Goal: Task Accomplishment & Management: Complete application form

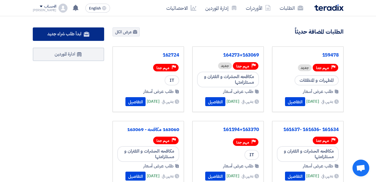
click at [53, 35] on span "ابدأ طلب شراء جديد" at bounding box center [64, 34] width 34 height 7
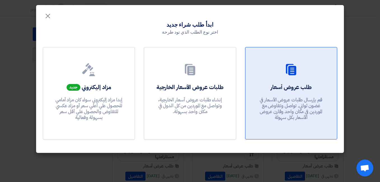
click at [298, 85] on h2 "طلب عروض أسعار" at bounding box center [291, 87] width 41 height 8
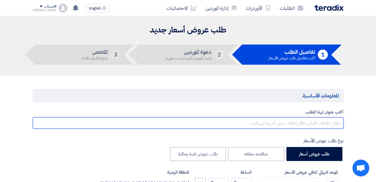
click at [323, 121] on input "text" at bounding box center [188, 122] width 311 height 11
paste input "165169"
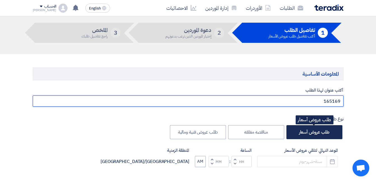
scroll to position [56, 0]
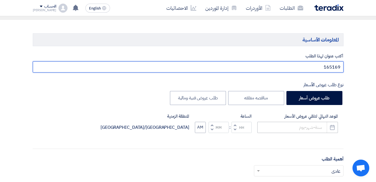
type input "165169"
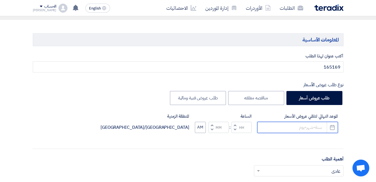
click at [306, 127] on input at bounding box center [297, 127] width 81 height 11
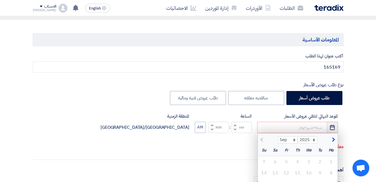
click at [332, 129] on icon "Pick a date" at bounding box center [332, 128] width 6 height 6
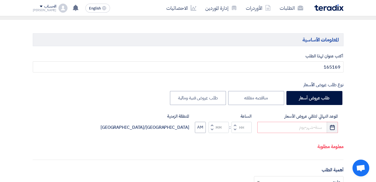
click at [334, 130] on use "button" at bounding box center [332, 127] width 5 height 5
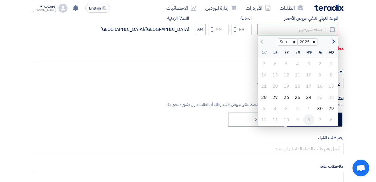
scroll to position [168, 0]
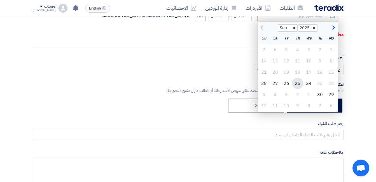
click at [298, 83] on div "25" at bounding box center [297, 83] width 11 height 11
type input "[DATE]"
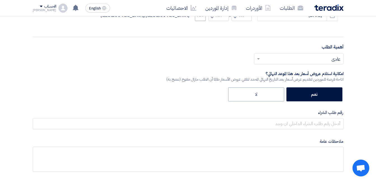
click at [307, 58] on input "text" at bounding box center [302, 59] width 78 height 9
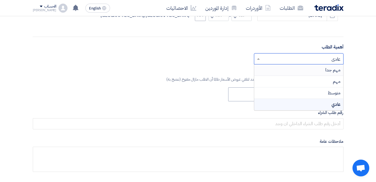
click at [327, 71] on span "مهم جدا" at bounding box center [332, 70] width 15 height 7
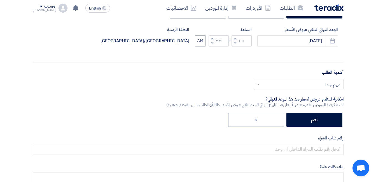
scroll to position [112, 0]
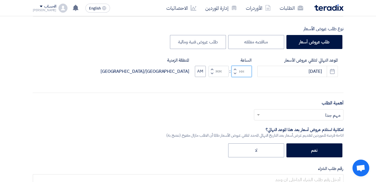
click at [242, 73] on input "Hours" at bounding box center [242, 71] width 20 height 11
click at [238, 71] on input "Hours" at bounding box center [242, 71] width 20 height 11
click at [237, 71] on button "Decrement hours" at bounding box center [235, 73] width 7 height 7
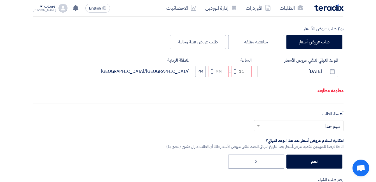
click at [236, 76] on span "button" at bounding box center [235, 73] width 2 height 4
click at [236, 77] on button "Decrement hours" at bounding box center [235, 73] width 7 height 7
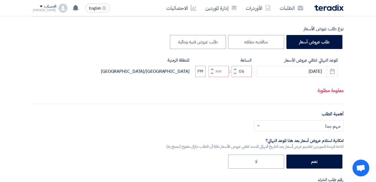
click at [236, 77] on button "Decrement hours" at bounding box center [235, 73] width 7 height 7
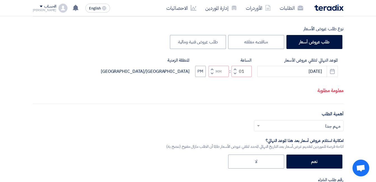
click at [215, 77] on button "Decrement minutes" at bounding box center [212, 73] width 7 height 7
type input "12"
type input "59"
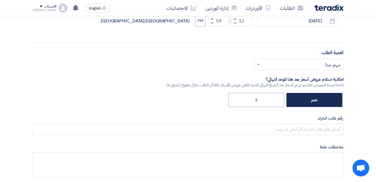
scroll to position [168, 0]
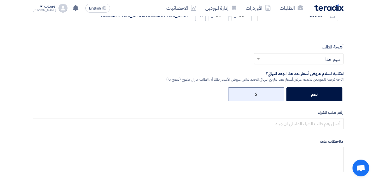
click at [259, 94] on label "لا" at bounding box center [256, 94] width 56 height 14
click at [257, 94] on input "لا" at bounding box center [256, 94] width 4 height 4
radio input "true"
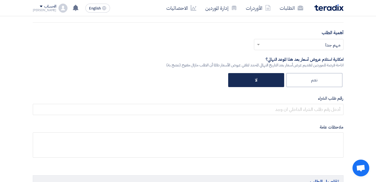
scroll to position [196, 0]
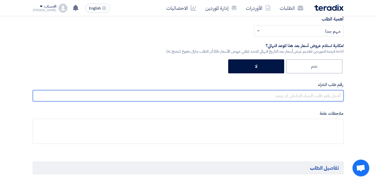
click at [282, 98] on input "text" at bounding box center [188, 95] width 311 height 11
paste input "165169"
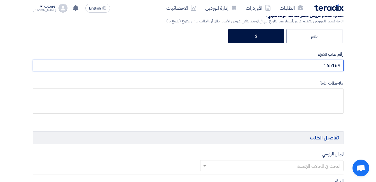
scroll to position [308, 0]
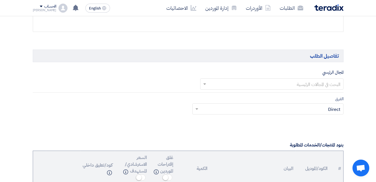
type input "165169"
click at [288, 83] on input "text" at bounding box center [275, 84] width 132 height 9
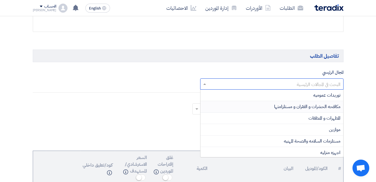
click at [306, 107] on span "مكافحه الحشرات و الفئران و مستلزامتها" at bounding box center [307, 106] width 66 height 7
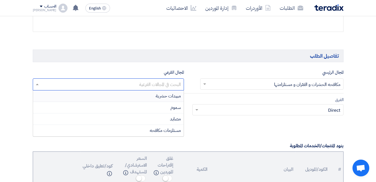
click at [155, 80] on input "text" at bounding box center [108, 84] width 146 height 9
click at [167, 107] on div "سموم" at bounding box center [108, 107] width 151 height 11
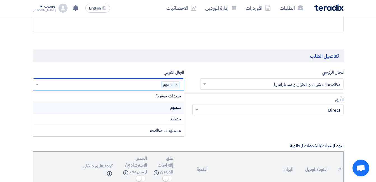
click at [102, 84] on input "text" at bounding box center [100, 84] width 121 height 9
click at [142, 97] on div "مبيدات حشرية" at bounding box center [108, 95] width 151 height 11
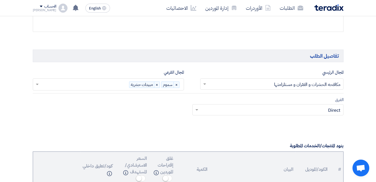
click at [104, 84] on input "text" at bounding box center [84, 84] width 89 height 9
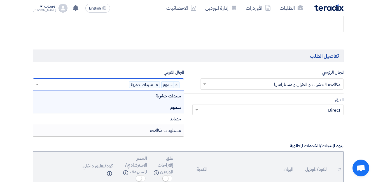
click at [154, 130] on span "مستلزمات مكافحه" at bounding box center [165, 130] width 31 height 7
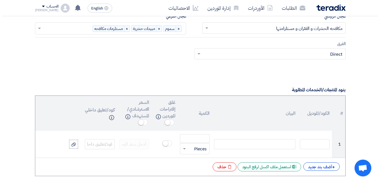
scroll to position [392, 0]
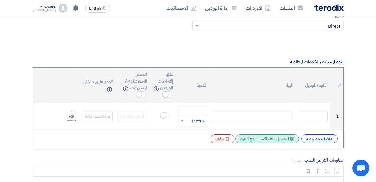
click at [259, 138] on div "Excel file استعمل ملف اكسل لرفع البنود" at bounding box center [267, 138] width 64 height 9
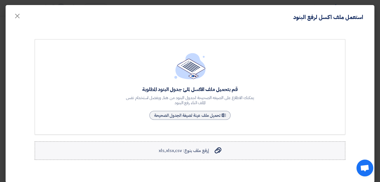
click at [191, 149] on span "إرفع ملف بنوع: xls,xlsx,csv" at bounding box center [184, 150] width 50 height 7
click at [0, 0] on input "إرفع ملف بنوع: xls,xlsx,csv إرفع ملف بنوع: xls,xlsx,csv" at bounding box center [0, 0] width 0 height 0
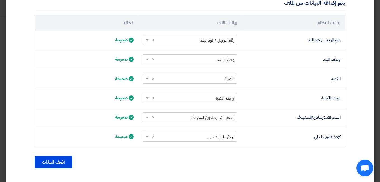
scroll to position [192, 0]
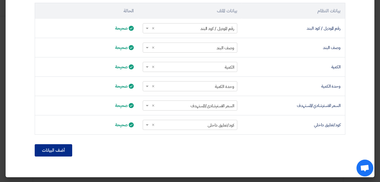
click at [55, 153] on button "أضف البيانات" at bounding box center [54, 150] width 38 height 12
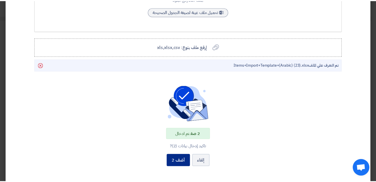
scroll to position [133, 0]
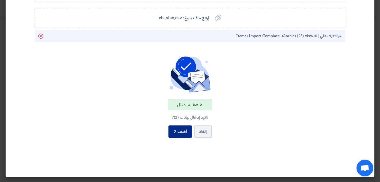
click at [177, 135] on button "أضف 2" at bounding box center [181, 131] width 24 height 12
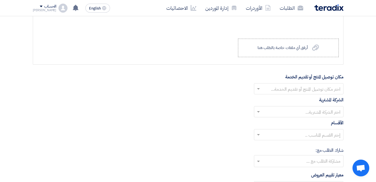
scroll to position [644, 0]
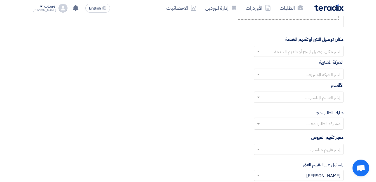
click at [281, 52] on input "text" at bounding box center [302, 51] width 78 height 9
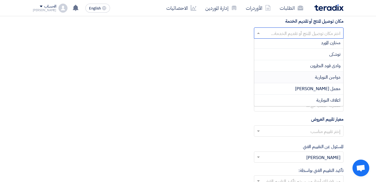
scroll to position [672, 0]
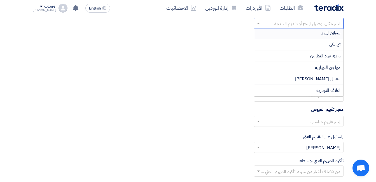
click at [309, 34] on div "مخازن المورد" at bounding box center [298, 32] width 89 height 11
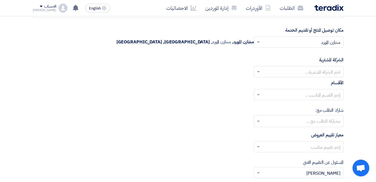
scroll to position [644, 0]
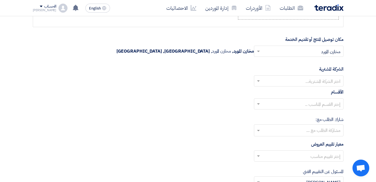
click at [315, 79] on input "text" at bounding box center [302, 81] width 78 height 9
click at [320, 90] on span "Wadi Group وادي جروب" at bounding box center [318, 92] width 45 height 7
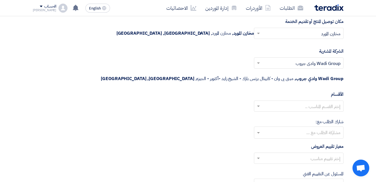
scroll to position [672, 0]
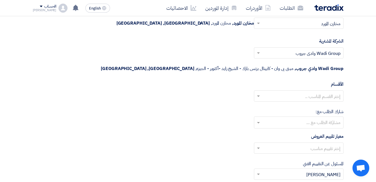
click at [317, 92] on input "text" at bounding box center [302, 96] width 78 height 9
click at [318, 92] on input "text" at bounding box center [302, 96] width 78 height 9
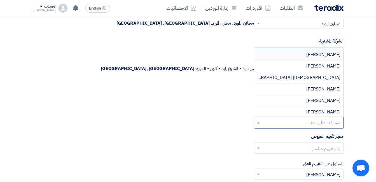
click at [320, 118] on input "text" at bounding box center [298, 122] width 84 height 9
drag, startPoint x: 238, startPoint y: 112, endPoint x: 241, endPoint y: 113, distance: 2.9
click at [239, 112] on div "شارك الطلب مع: مشاركة الطلب مع ... [PERSON_NAME] [PERSON_NAME] Adham [GEOGRAPHI…" at bounding box center [188, 118] width 311 height 20
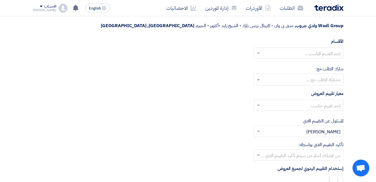
scroll to position [728, 0]
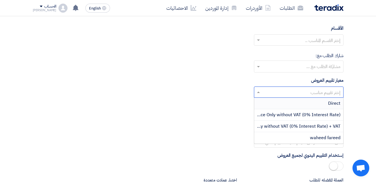
click at [323, 88] on input "text" at bounding box center [302, 92] width 78 height 9
click at [318, 134] on span "waheed fareed" at bounding box center [325, 137] width 31 height 7
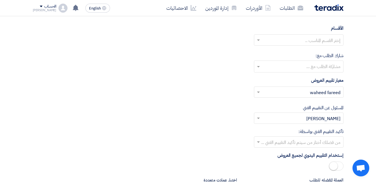
scroll to position [756, 0]
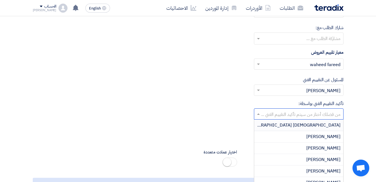
click at [293, 110] on input "text" at bounding box center [302, 114] width 78 height 9
click at [195, 100] on div "تأكيد التقييم الفني بواسطة: من فضلك أختار من سيتم تأكيد التقييم الفني ... Adham…" at bounding box center [188, 109] width 311 height 19
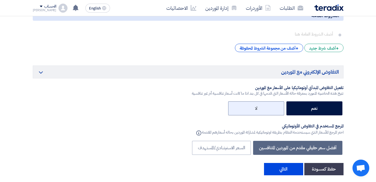
scroll to position [952, 0]
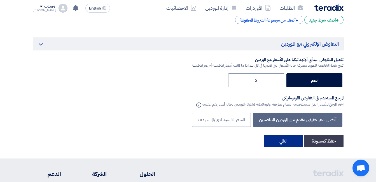
click at [284, 135] on button "التالي" at bounding box center [283, 141] width 39 height 12
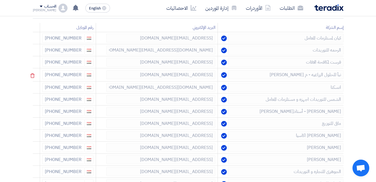
scroll to position [112, 0]
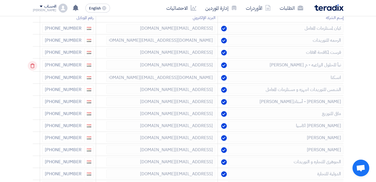
click at [35, 67] on use at bounding box center [33, 66] width 4 height 5
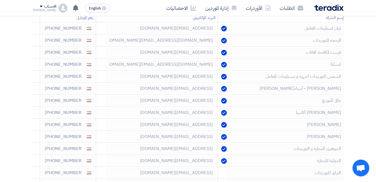
click at [0, 0] on use at bounding box center [0, 0] width 0 height 0
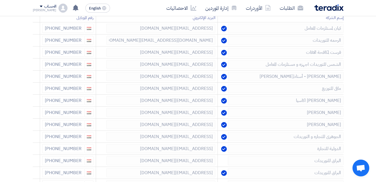
click at [0, 0] on use at bounding box center [0, 0] width 0 height 0
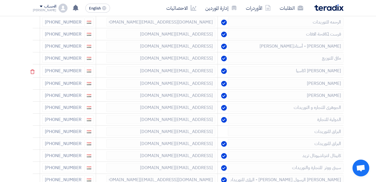
scroll to position [140, 0]
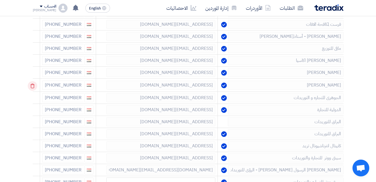
click at [34, 85] on use at bounding box center [33, 86] width 4 height 5
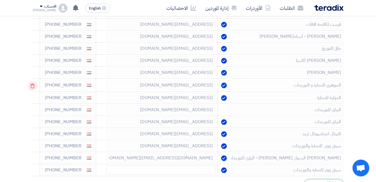
click at [35, 86] on use at bounding box center [33, 86] width 4 height 5
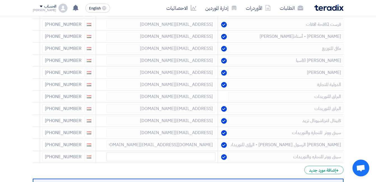
click at [0, 0] on use at bounding box center [0, 0] width 0 height 0
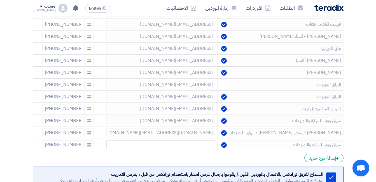
click at [0, 0] on use at bounding box center [0, 0] width 0 height 0
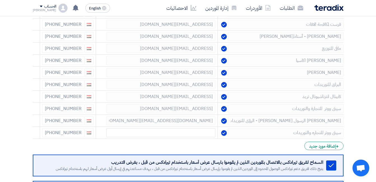
click at [0, 0] on use at bounding box center [0, 0] width 0 height 0
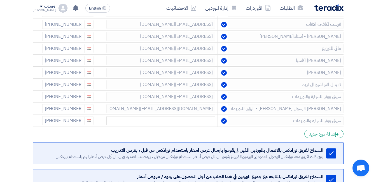
click at [0, 0] on use at bounding box center [0, 0] width 0 height 0
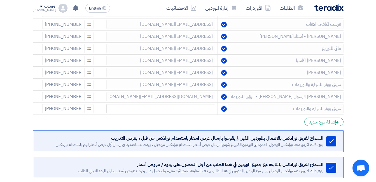
click at [0, 0] on use at bounding box center [0, 0] width 0 height 0
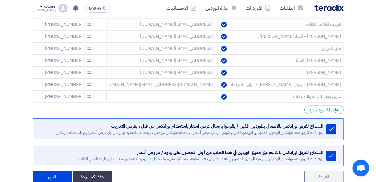
click at [0, 0] on use at bounding box center [0, 0] width 0 height 0
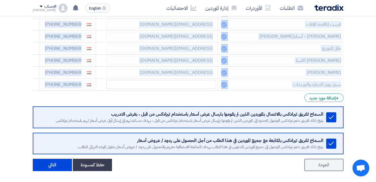
click at [0, 0] on use at bounding box center [0, 0] width 0 height 0
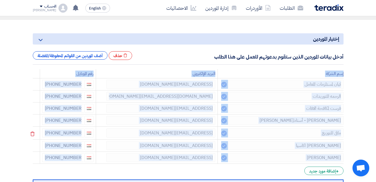
scroll to position [84, 0]
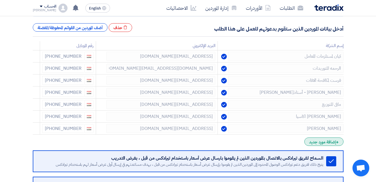
click at [327, 144] on div "+ إضافة مورد جديد" at bounding box center [323, 141] width 39 height 8
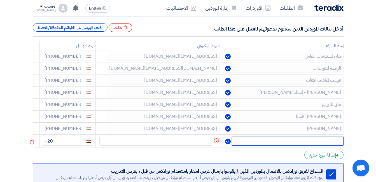
click at [286, 141] on input "text" at bounding box center [288, 141] width 112 height 9
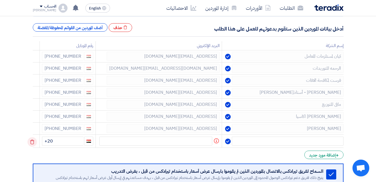
click at [34, 143] on icon at bounding box center [32, 142] width 10 height 10
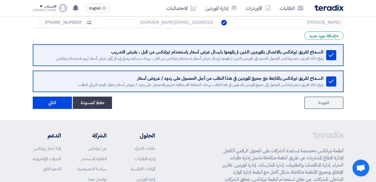
scroll to position [196, 0]
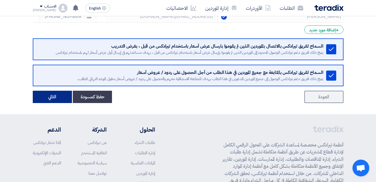
click at [49, 99] on button "التالي" at bounding box center [52, 97] width 39 height 12
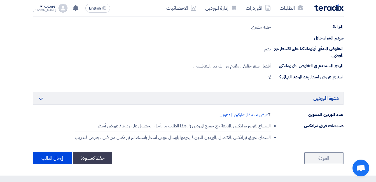
scroll to position [392, 0]
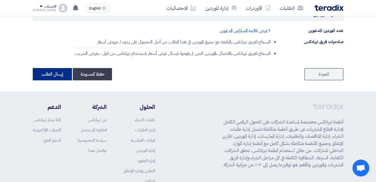
click at [49, 76] on button "إرسال الطلب" at bounding box center [52, 74] width 39 height 12
